Goal: Submit feedback/report problem

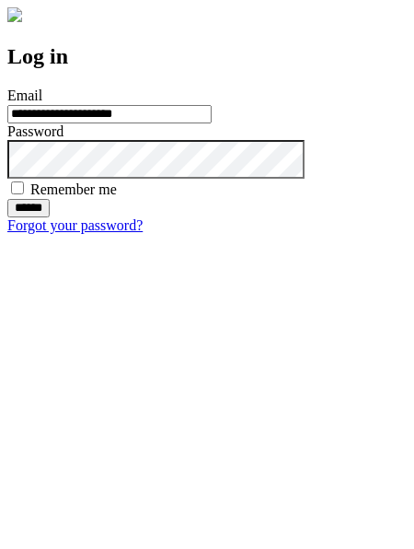
click at [50, 217] on input "******" at bounding box center [28, 208] width 42 height 18
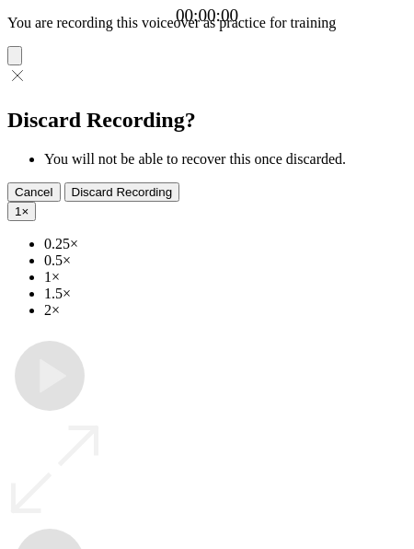
type input "**********"
